Goal: Task Accomplishment & Management: Manage account settings

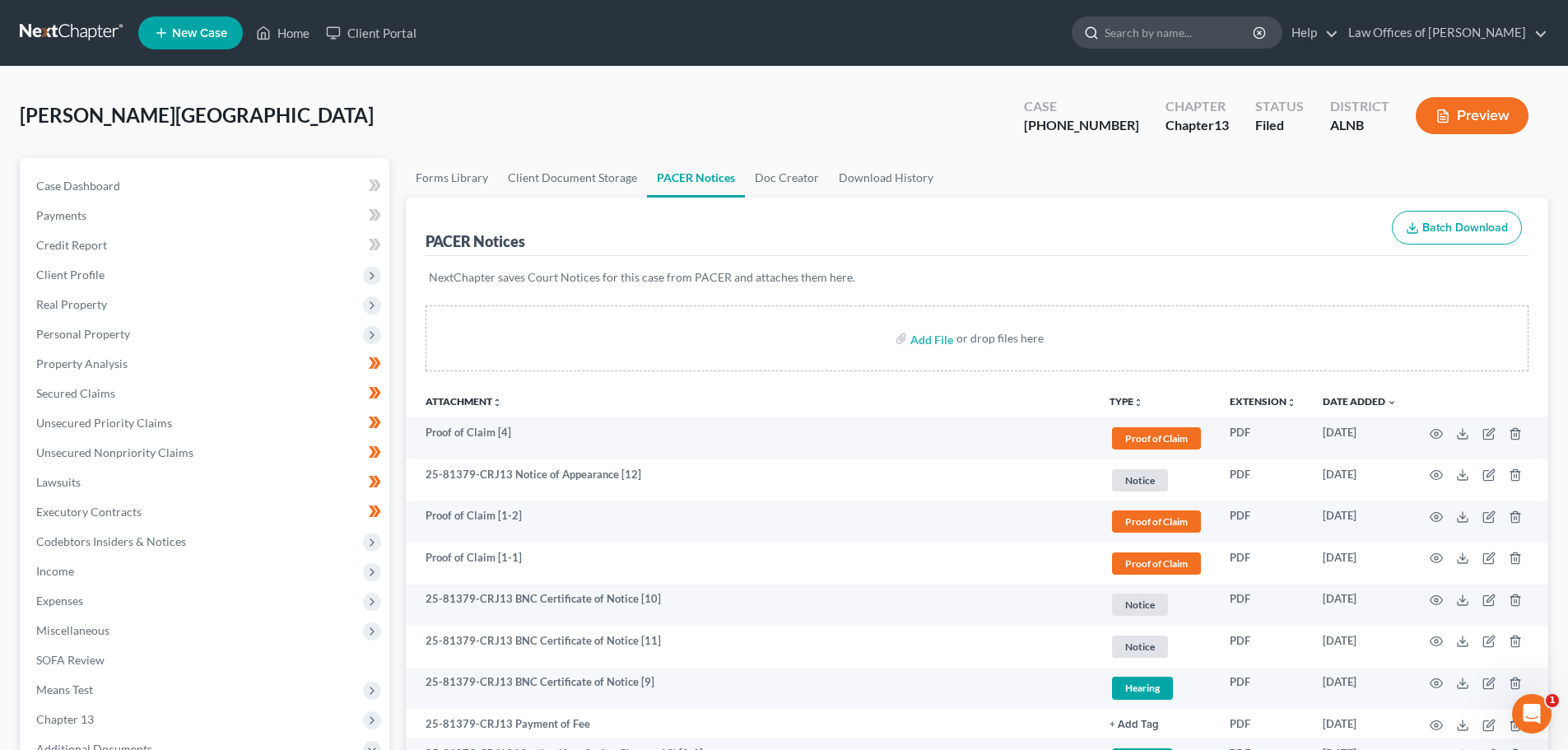
click at [1203, 35] on input "search" at bounding box center [1179, 33] width 150 height 31
type input "[PERSON_NAME]"
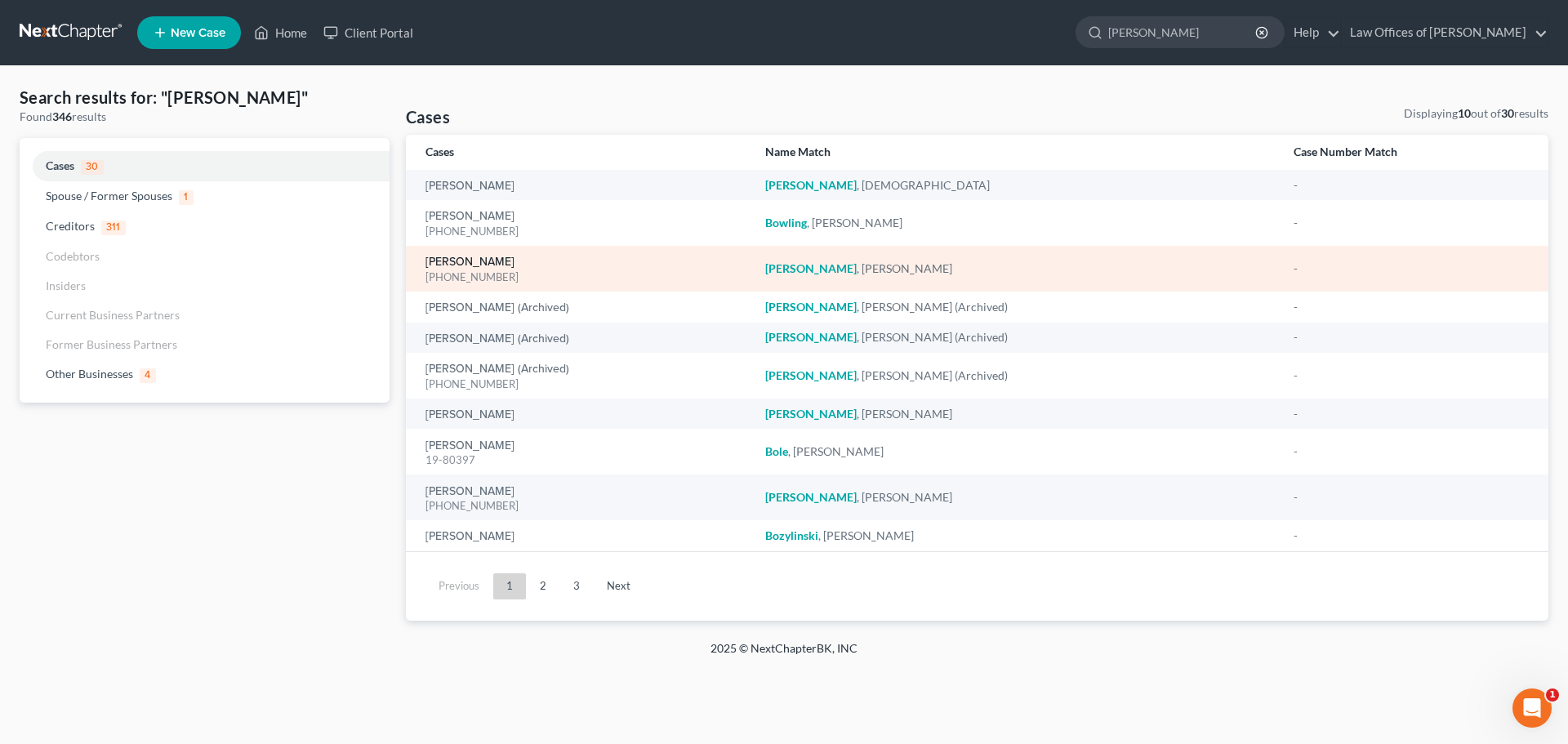
click at [475, 258] on link "[PERSON_NAME]" at bounding box center [470, 262] width 89 height 11
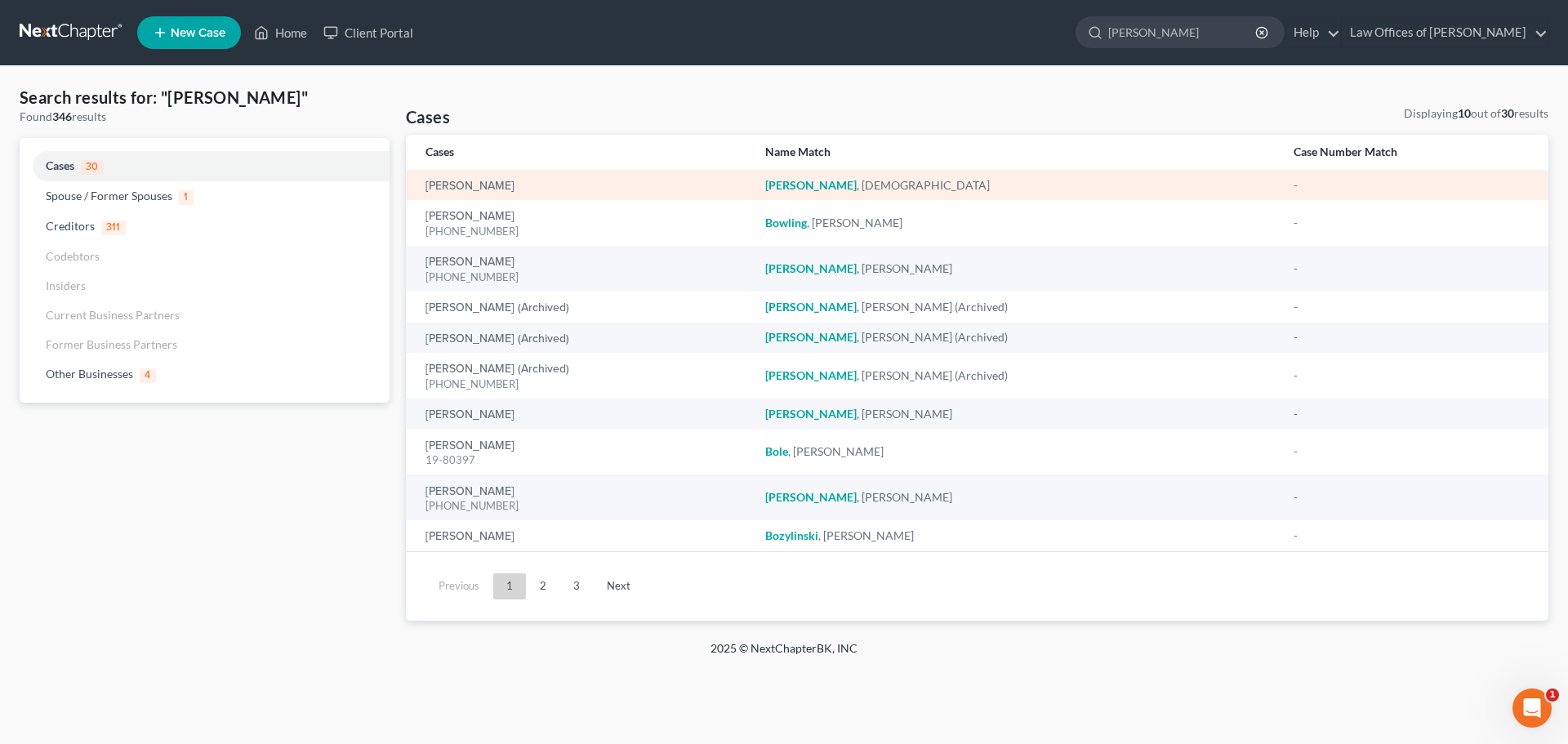
select select "1"
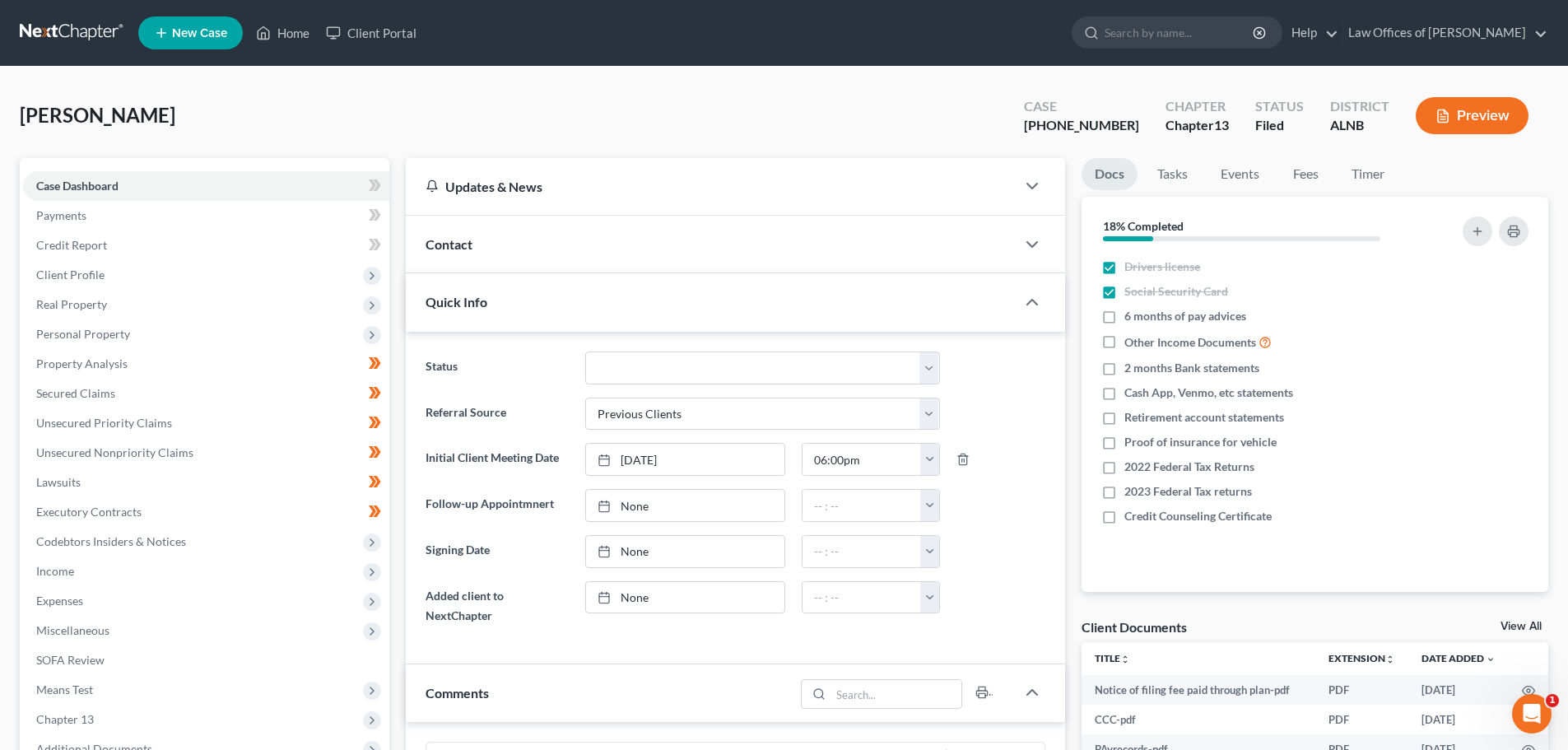
scroll to position [285, 0]
click at [1516, 624] on link "View All" at bounding box center [1520, 626] width 41 height 11
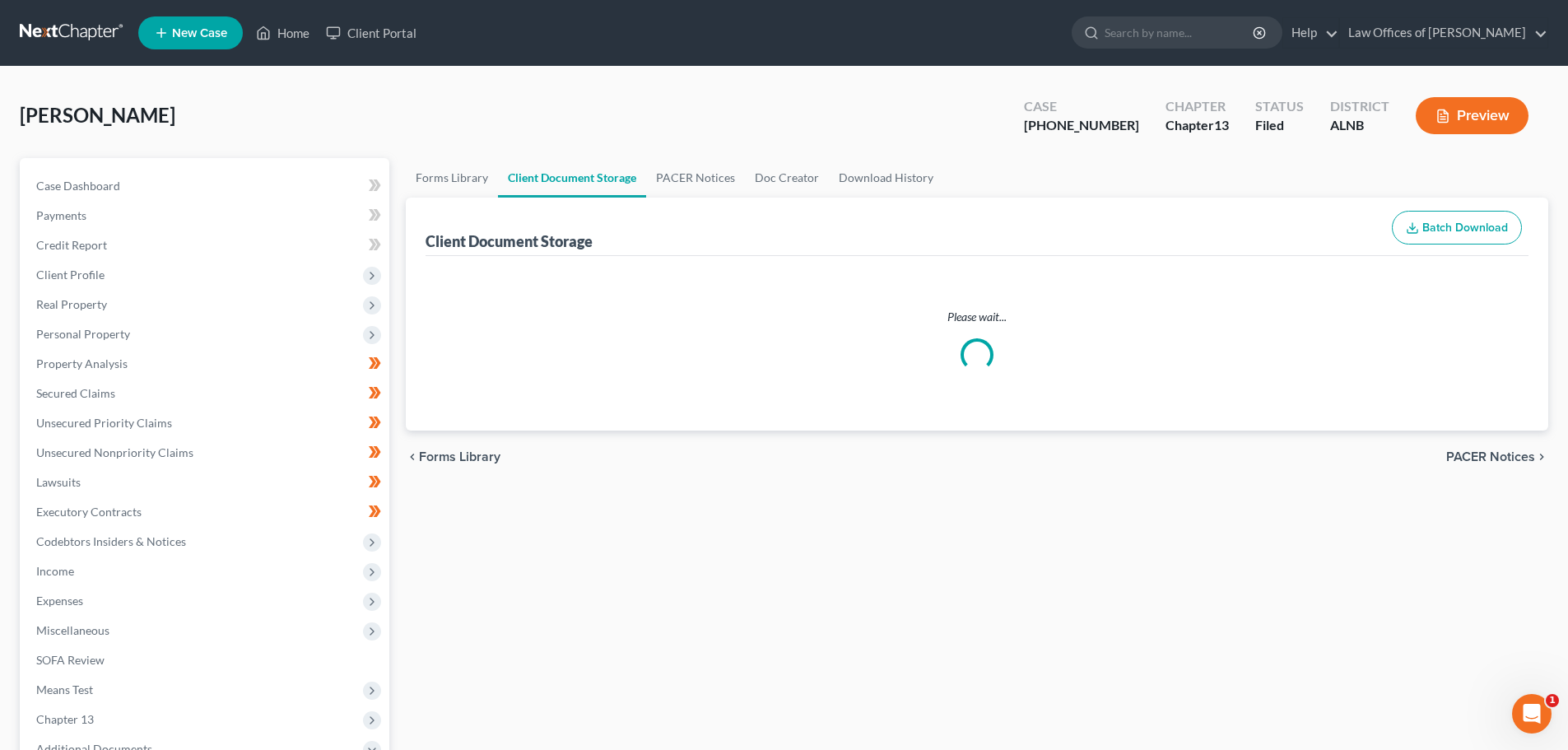
select select "19"
select select "23"
select select "19"
select select "5"
select select "22"
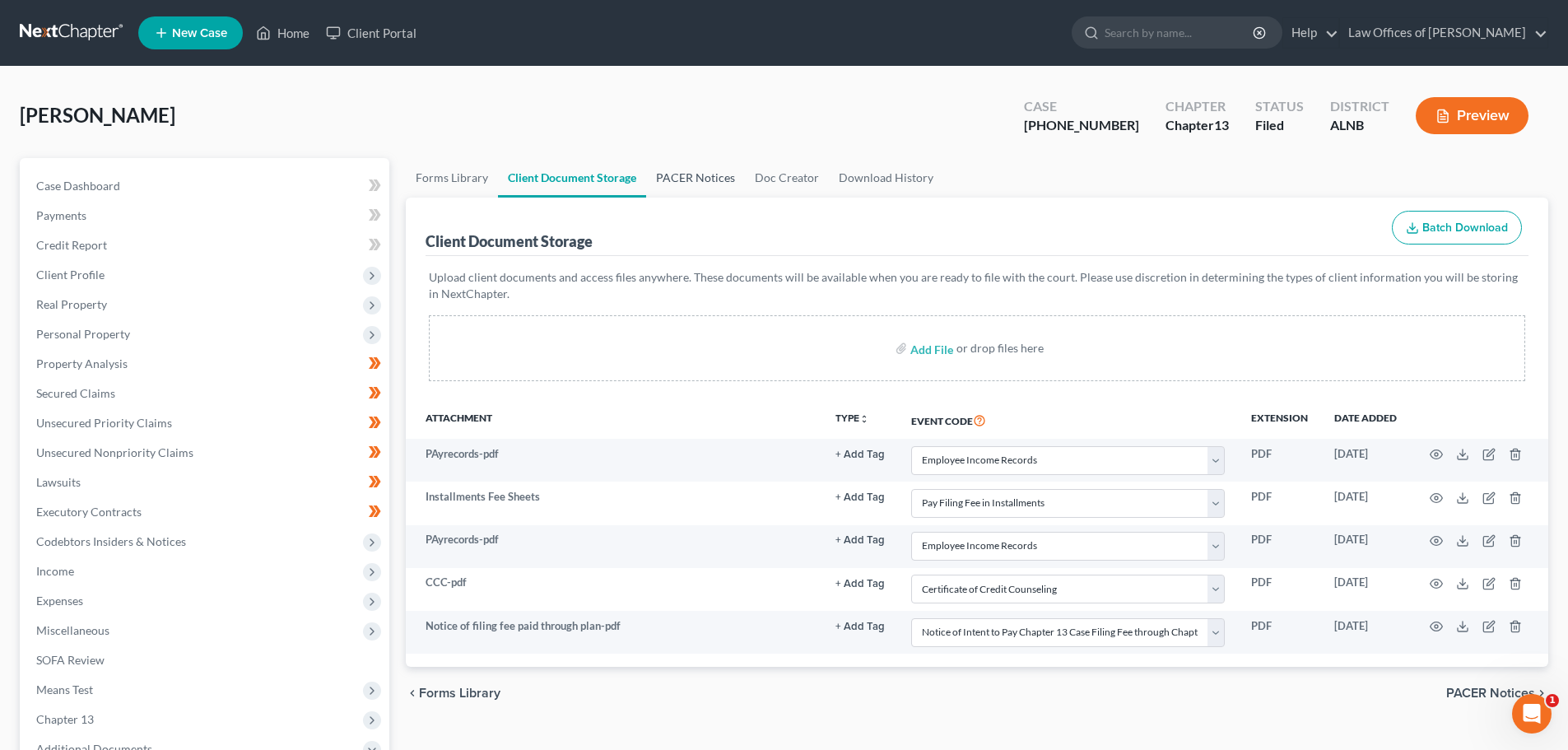
click at [681, 175] on link "PACER Notices" at bounding box center [696, 177] width 99 height 39
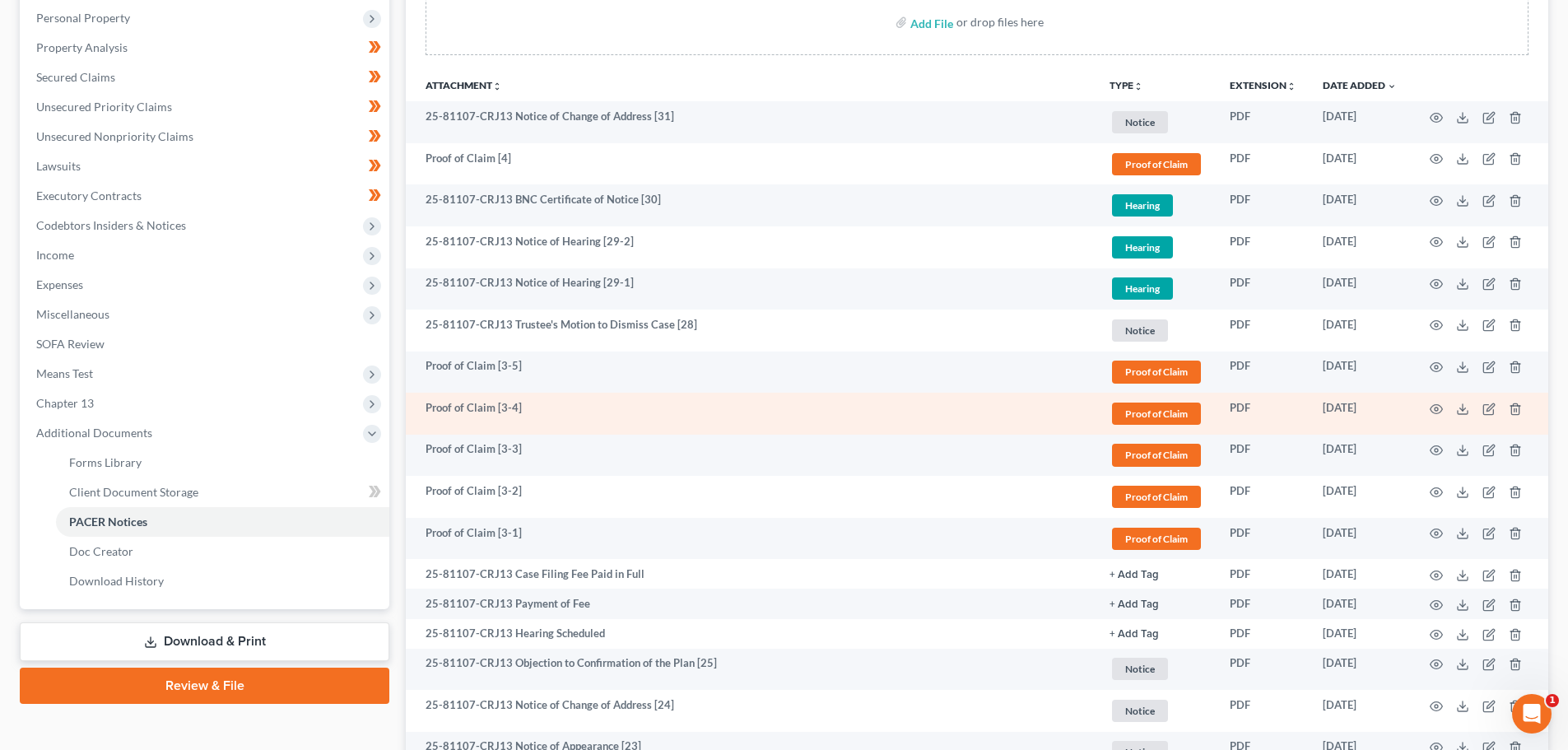
scroll to position [329, 0]
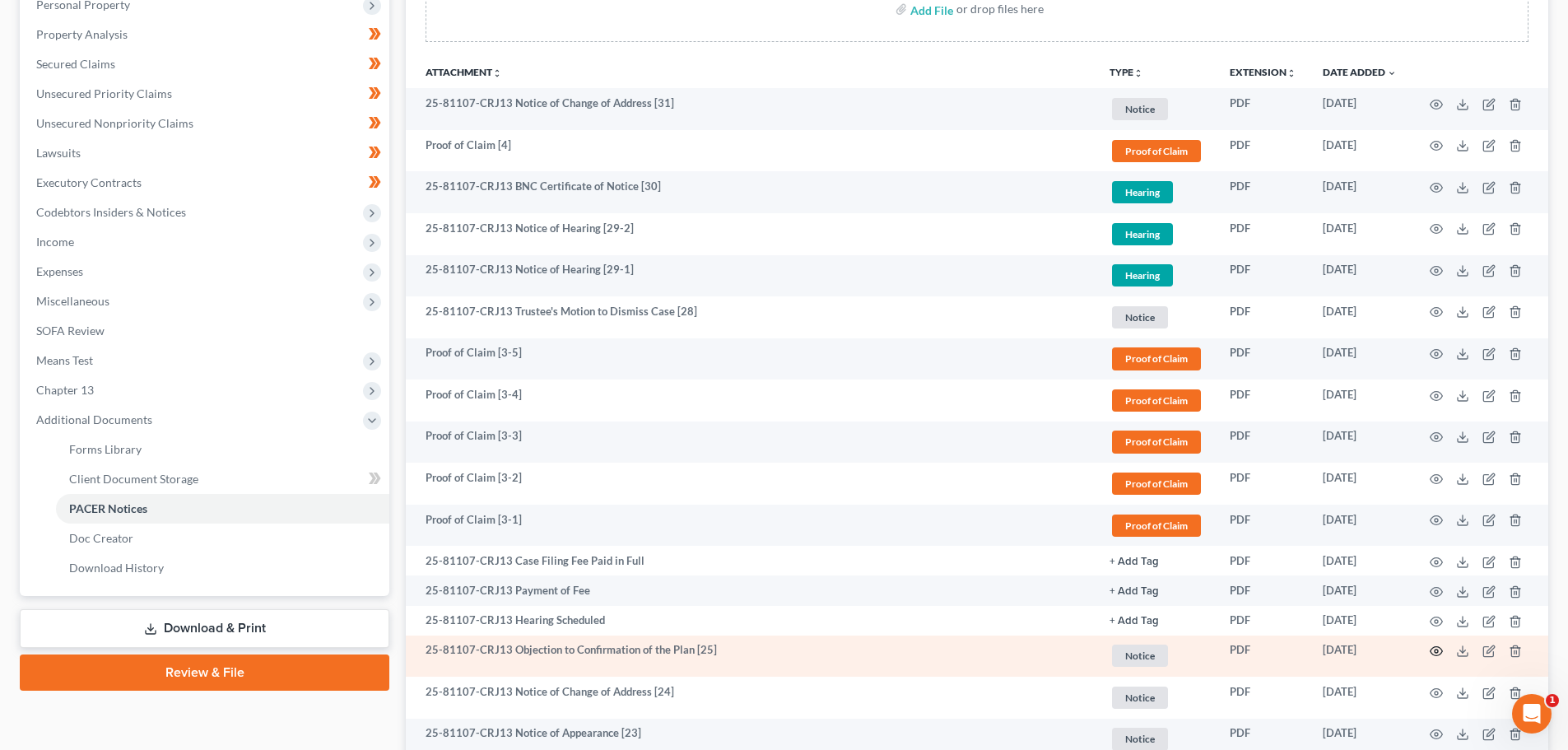
click at [1436, 649] on circle "button" at bounding box center [1436, 651] width 4 height 4
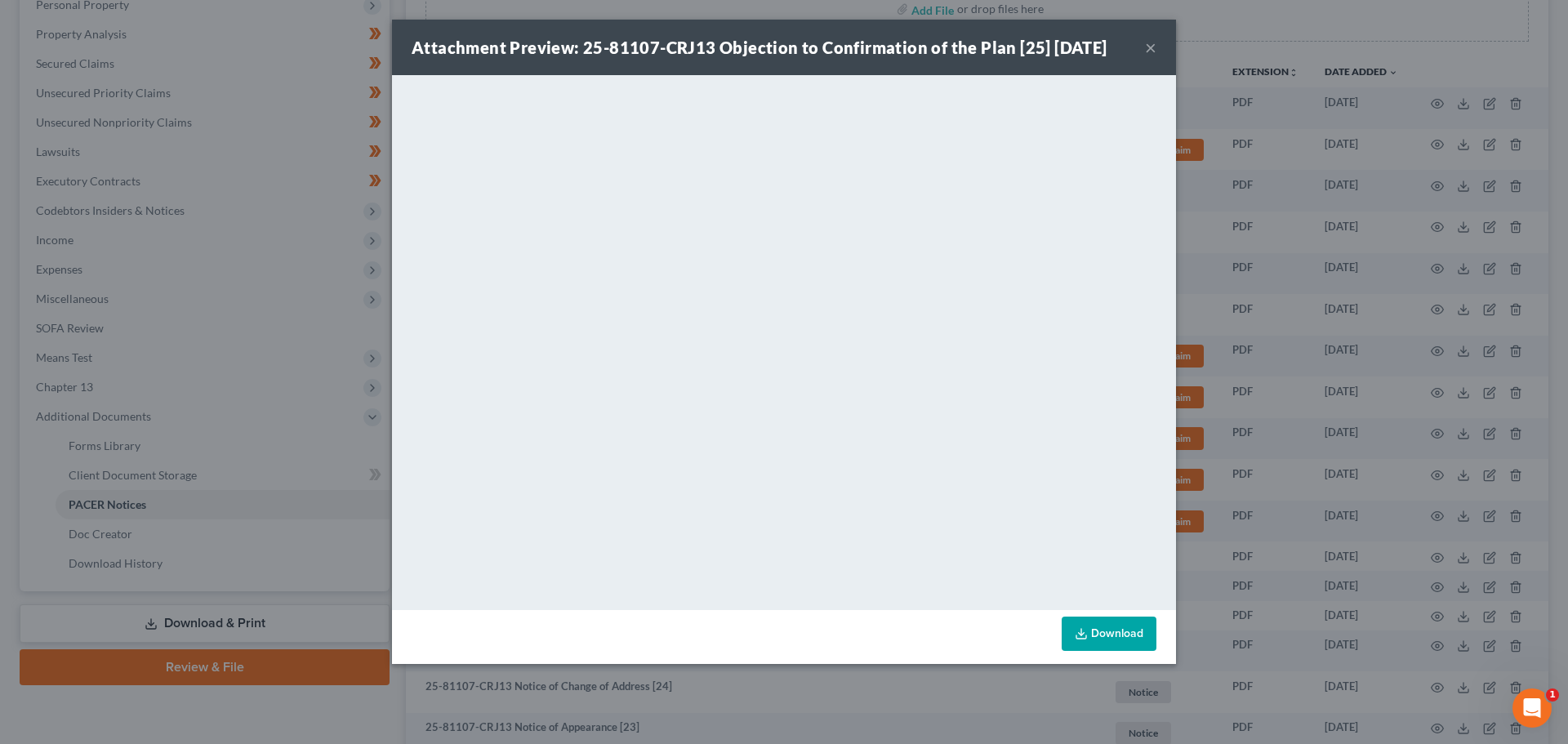
click at [1149, 49] on button "×" at bounding box center [1151, 47] width 11 height 19
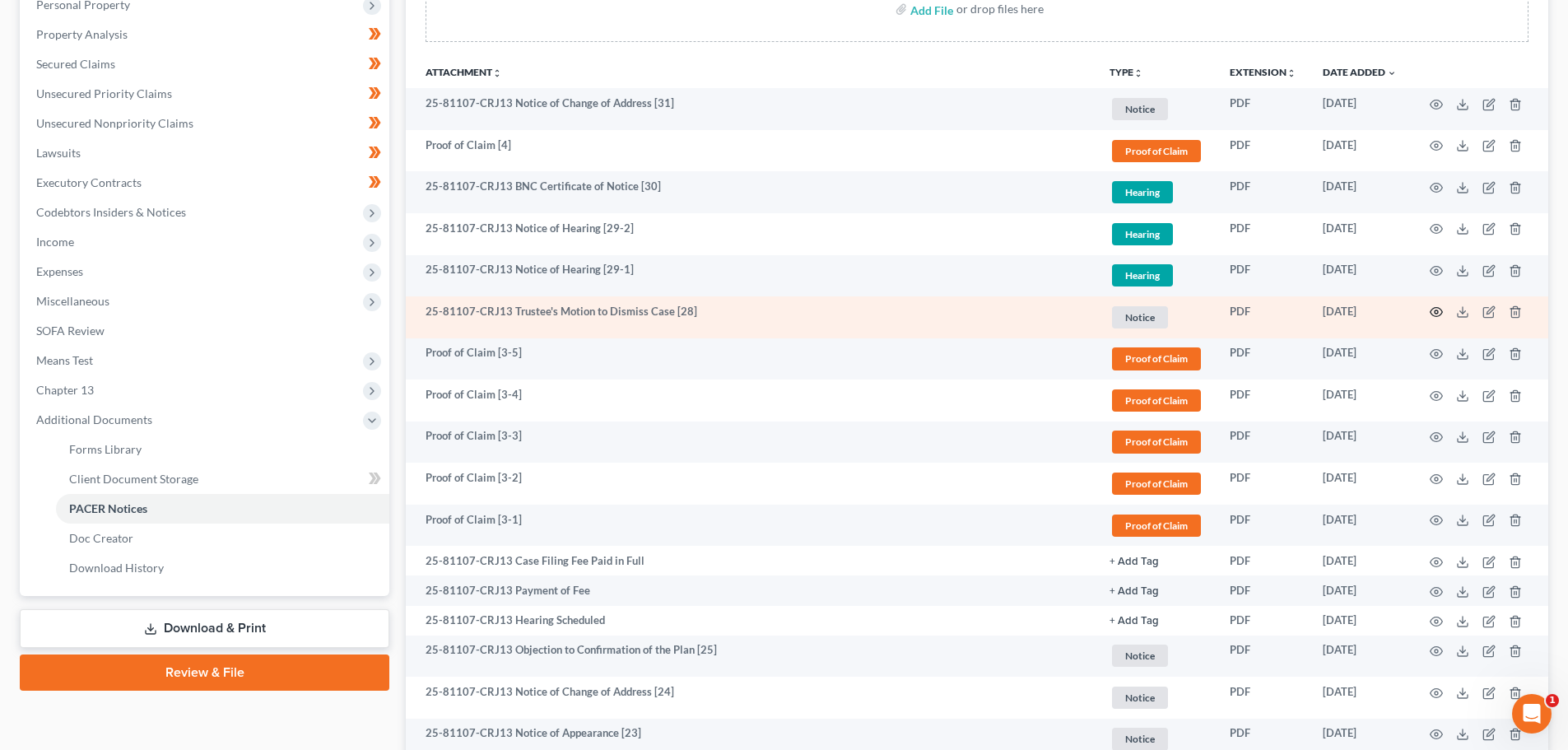
click at [1436, 312] on icon "button" at bounding box center [1436, 312] width 13 height 13
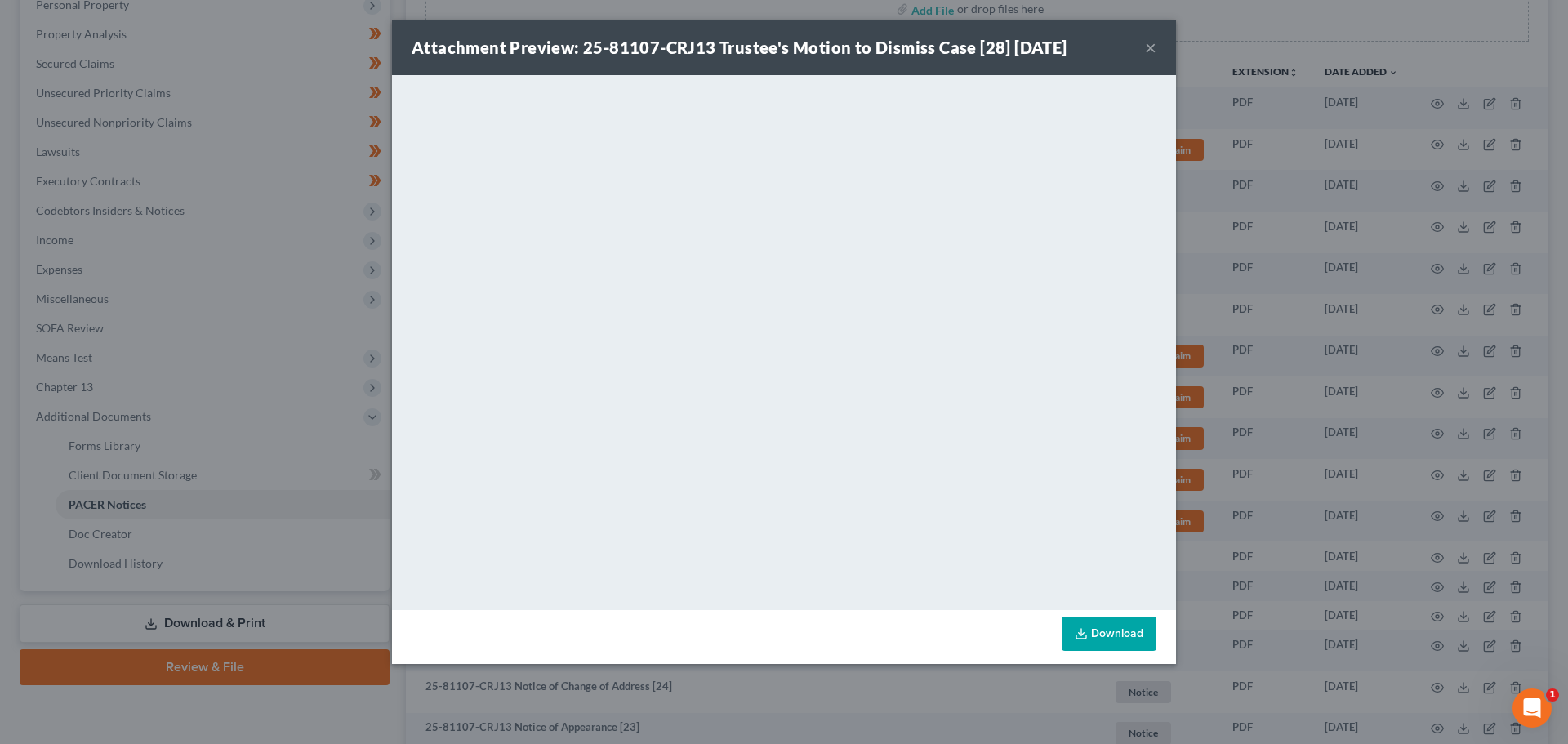
click at [1150, 44] on button "×" at bounding box center [1151, 47] width 11 height 19
